Goal: Information Seeking & Learning: Learn about a topic

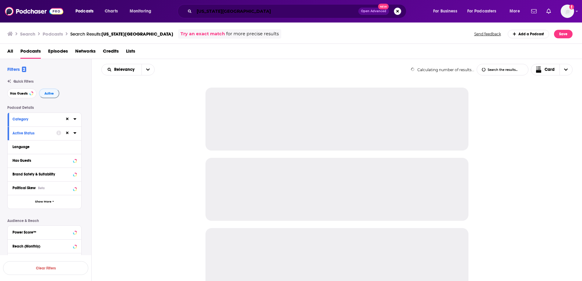
click at [218, 12] on input "[US_STATE][GEOGRAPHIC_DATA]" at bounding box center [276, 11] width 164 height 10
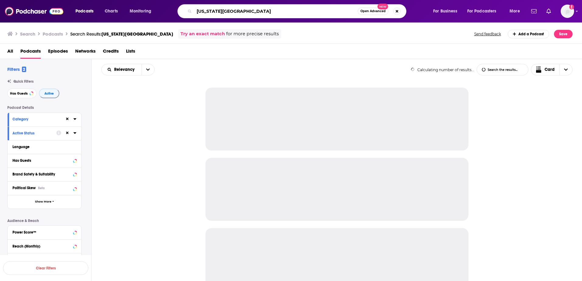
click at [218, 12] on input "[US_STATE][GEOGRAPHIC_DATA]" at bounding box center [275, 11] width 163 height 10
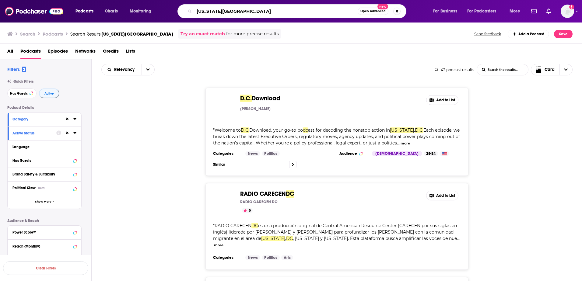
click at [218, 12] on input "[US_STATE][GEOGRAPHIC_DATA]" at bounding box center [275, 11] width 163 height 10
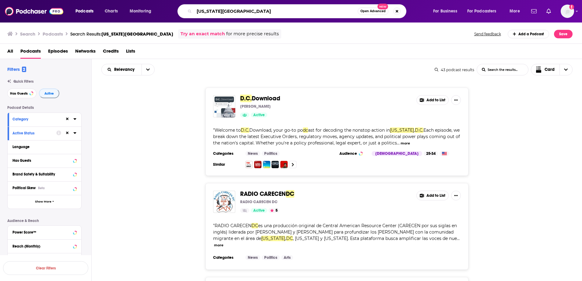
click at [218, 12] on input "[US_STATE][GEOGRAPHIC_DATA]" at bounding box center [275, 11] width 163 height 10
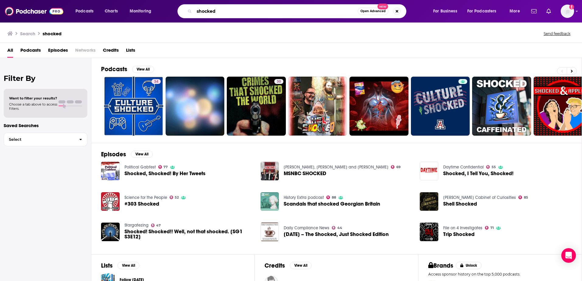
click at [249, 14] on input "shocked" at bounding box center [275, 11] width 163 height 10
type input "shocked [PERSON_NAME]"
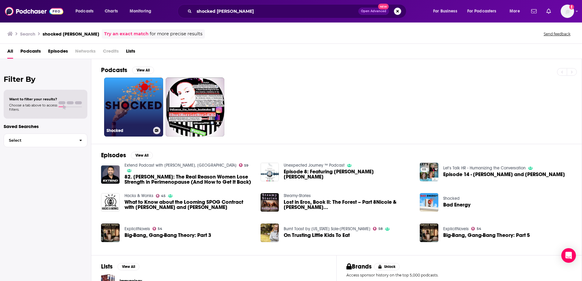
click at [131, 106] on link "Shocked" at bounding box center [133, 107] width 59 height 59
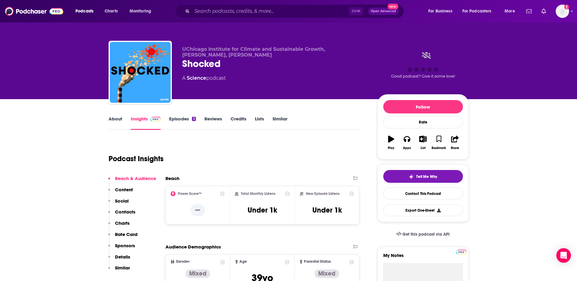
click at [187, 121] on link "Episodes 2" at bounding box center [182, 123] width 26 height 14
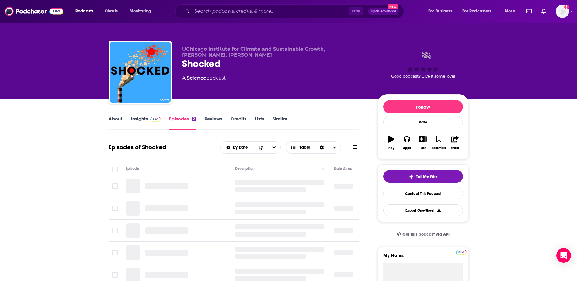
click at [142, 120] on link "Insights" at bounding box center [146, 123] width 30 height 14
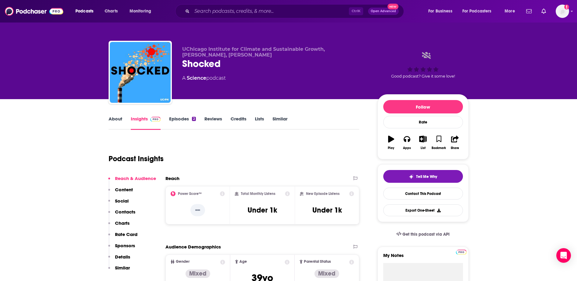
drag, startPoint x: 231, startPoint y: 77, endPoint x: 207, endPoint y: 78, distance: 24.1
click at [207, 78] on div "A Science podcast" at bounding box center [275, 78] width 186 height 7
drag, startPoint x: 207, startPoint y: 78, endPoint x: 221, endPoint y: 78, distance: 13.4
click at [221, 78] on div "A Science podcast" at bounding box center [204, 78] width 44 height 7
drag, startPoint x: 229, startPoint y: 76, endPoint x: 218, endPoint y: 74, distance: 11.8
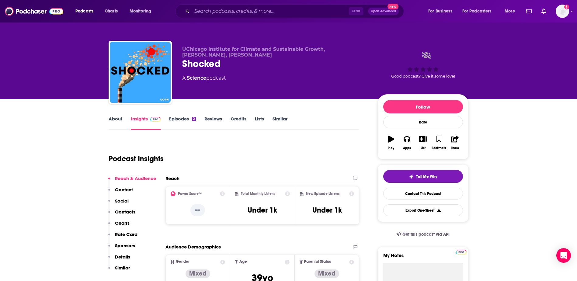
click at [218, 74] on div "UChicago Institute for Climate and Sustainable Growth, [PERSON_NAME], [PERSON_N…" at bounding box center [275, 70] width 186 height 49
drag, startPoint x: 218, startPoint y: 74, endPoint x: 236, endPoint y: 80, distance: 19.5
click at [236, 81] on div "A Science podcast" at bounding box center [275, 78] width 186 height 7
drag, startPoint x: 229, startPoint y: 77, endPoint x: 221, endPoint y: 79, distance: 9.1
click at [221, 79] on div "A Science podcast" at bounding box center [275, 78] width 186 height 7
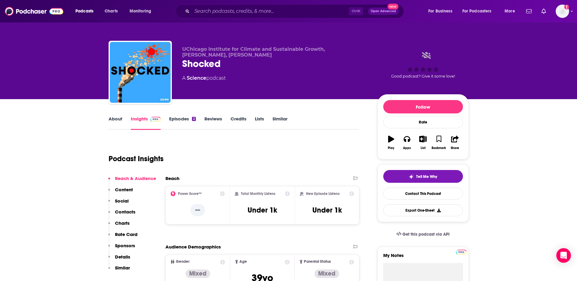
drag, startPoint x: 221, startPoint y: 79, endPoint x: 235, endPoint y: 78, distance: 14.9
click at [235, 78] on div "A Science podcast" at bounding box center [275, 78] width 186 height 7
click at [213, 55] on span "UChicago Institute for Climate and Sustainable Growth, [PERSON_NAME], [PERSON_N…" at bounding box center [253, 52] width 143 height 12
drag, startPoint x: 212, startPoint y: 55, endPoint x: 326, endPoint y: 49, distance: 114.3
click at [325, 49] on span "UChicago Institute for Climate and Sustainable Growth, [PERSON_NAME], [PERSON_N…" at bounding box center [253, 52] width 143 height 12
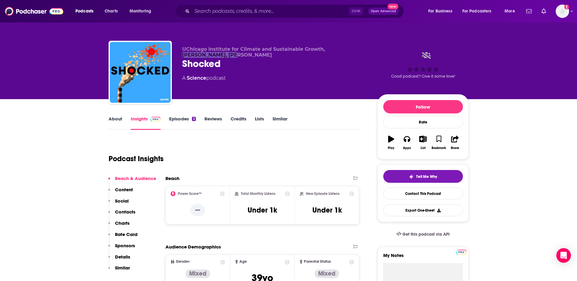
drag, startPoint x: 326, startPoint y: 49, endPoint x: 332, endPoint y: 50, distance: 5.9
click at [325, 50] on span "UChicago Institute for Climate and Sustainable Growth, [PERSON_NAME], [PERSON_N…" at bounding box center [253, 52] width 143 height 12
drag, startPoint x: 326, startPoint y: 50, endPoint x: 211, endPoint y: 54, distance: 114.8
click at [211, 54] on span "UChicago Institute for Climate and Sustainable Growth, [PERSON_NAME], [PERSON_N…" at bounding box center [253, 52] width 143 height 12
drag, startPoint x: 211, startPoint y: 54, endPoint x: 194, endPoint y: 54, distance: 16.7
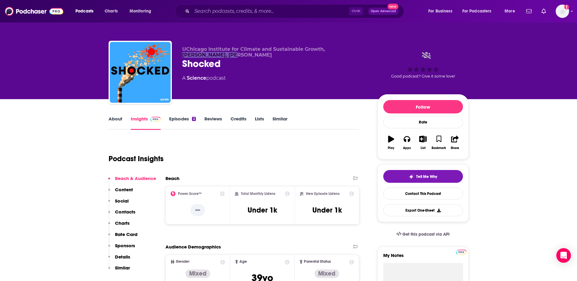
click at [194, 54] on span "UChicago Institute for Climate and Sustainable Growth, [PERSON_NAME], [PERSON_N…" at bounding box center [253, 52] width 143 height 12
drag, startPoint x: 326, startPoint y: 49, endPoint x: 211, endPoint y: 54, distance: 115.4
click at [211, 54] on span "UChicago Institute for Climate and Sustainable Growth, [PERSON_NAME], [PERSON_N…" at bounding box center [253, 52] width 143 height 12
